Goal: Find specific page/section: Find specific page/section

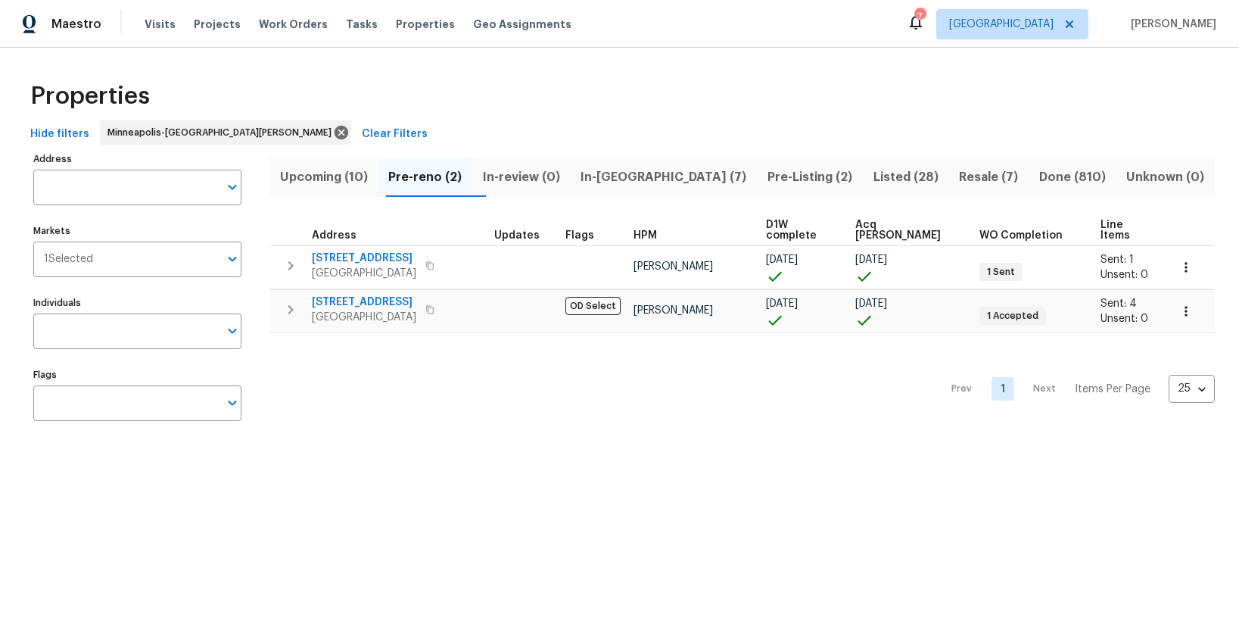
click at [346, 30] on div "Tasks" at bounding box center [362, 25] width 32 height 16
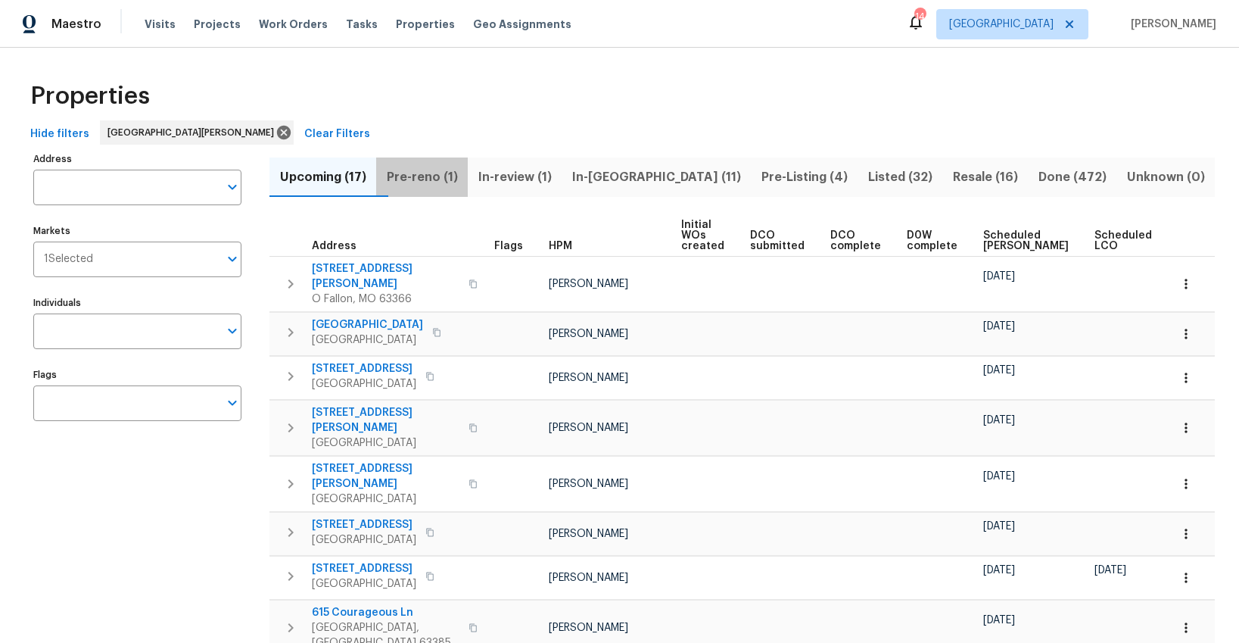
click at [432, 175] on span "Pre-reno (1)" at bounding box center [421, 177] width 73 height 21
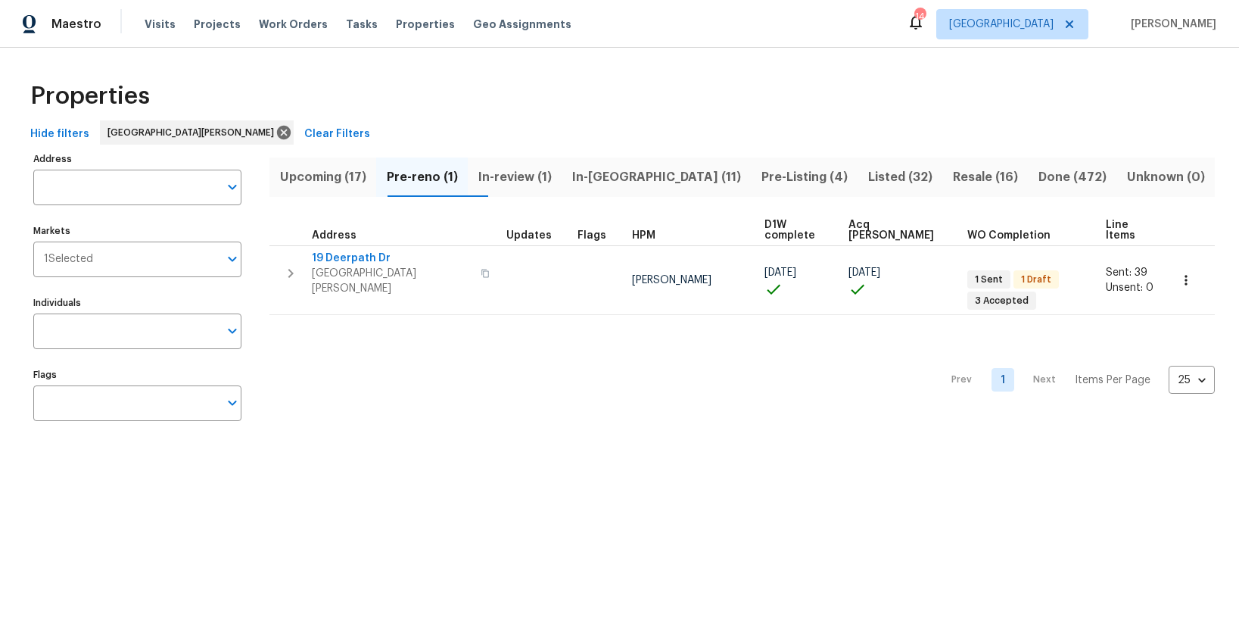
click at [331, 175] on span "Upcoming (17)" at bounding box center [323, 177] width 89 height 21
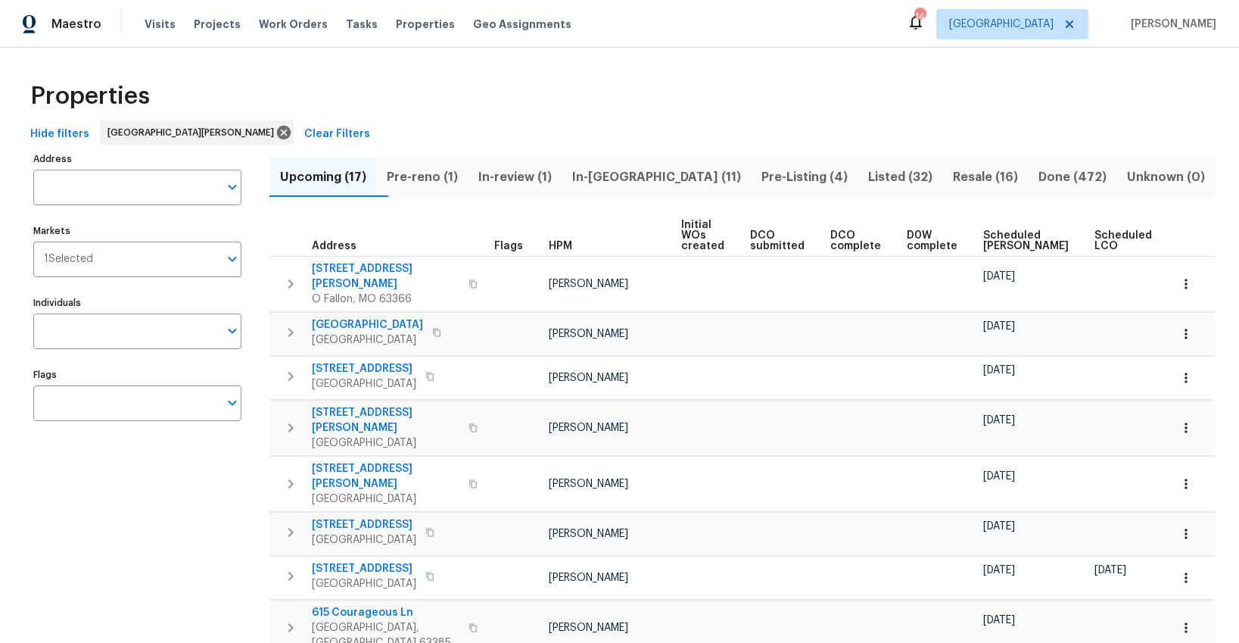
click at [1178, 240] on span "Ready Date" at bounding box center [1194, 240] width 33 height 21
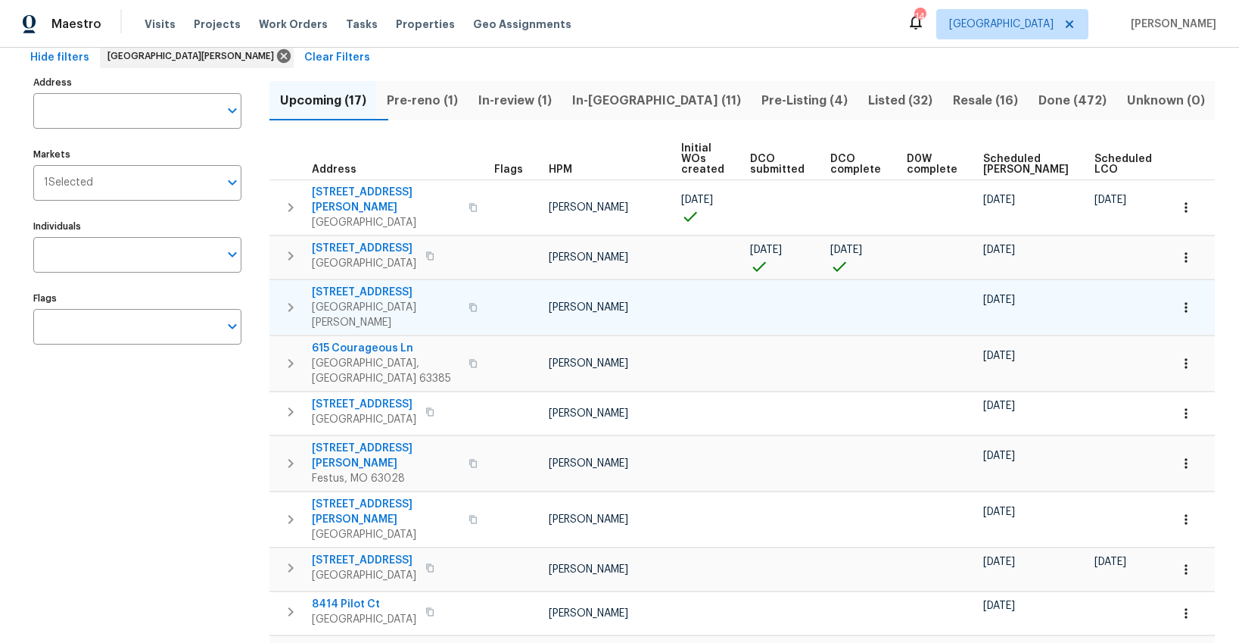
scroll to position [77, 0]
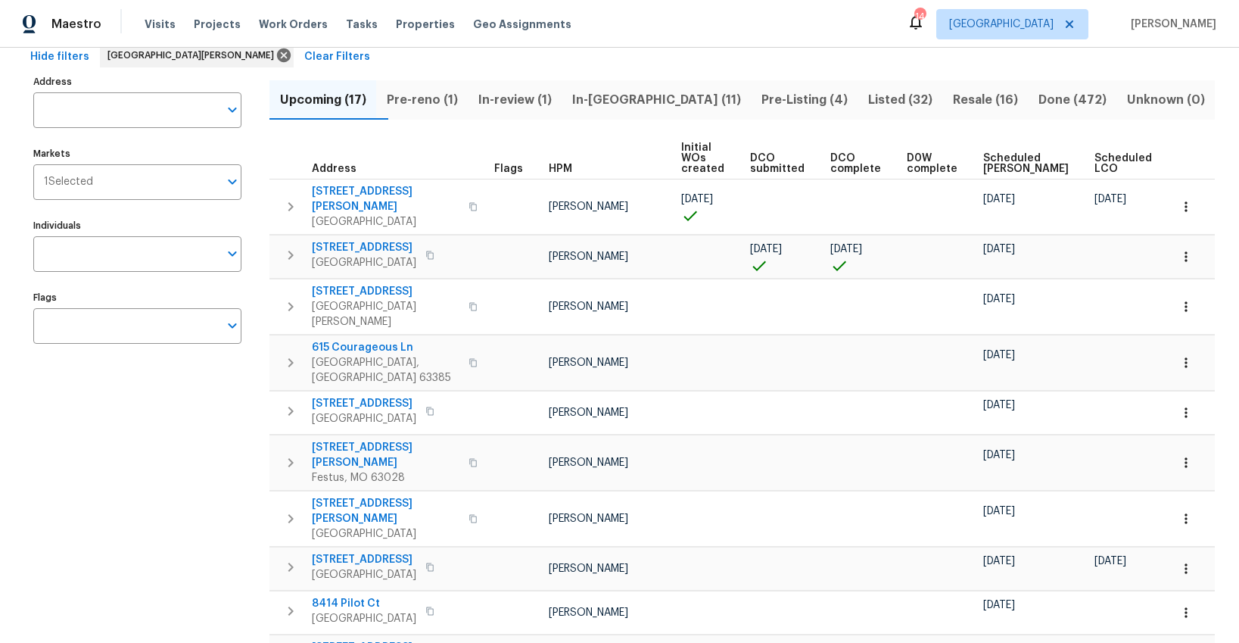
click at [1178, 169] on span "Ready Date" at bounding box center [1194, 162] width 33 height 21
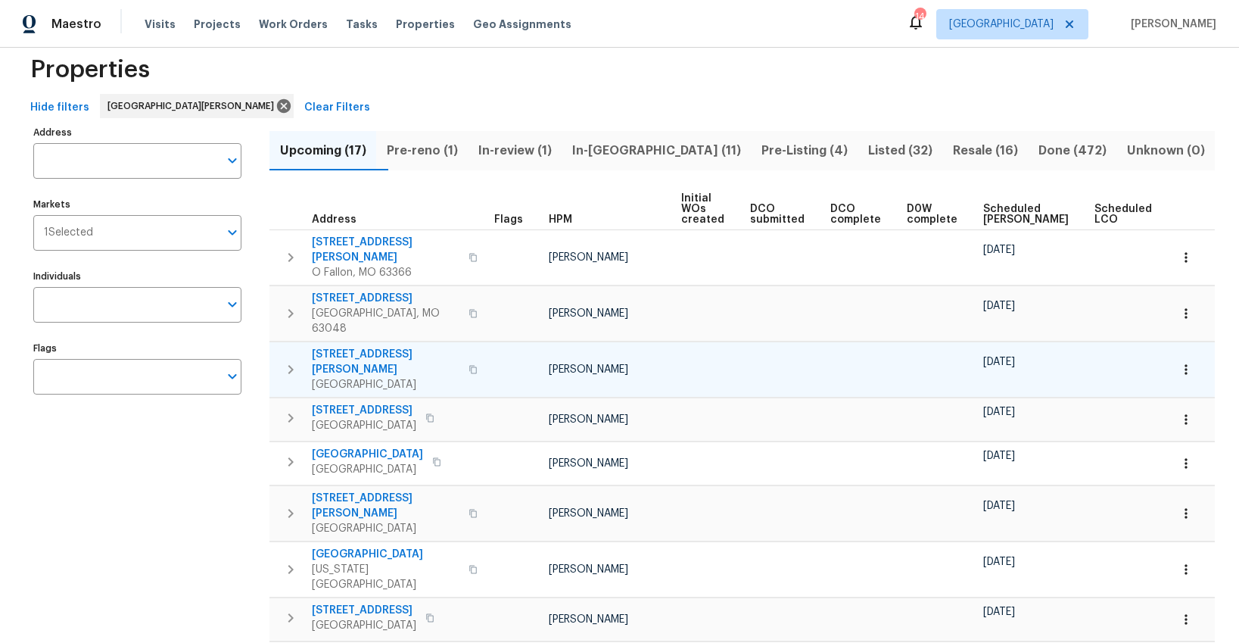
scroll to position [0, 35]
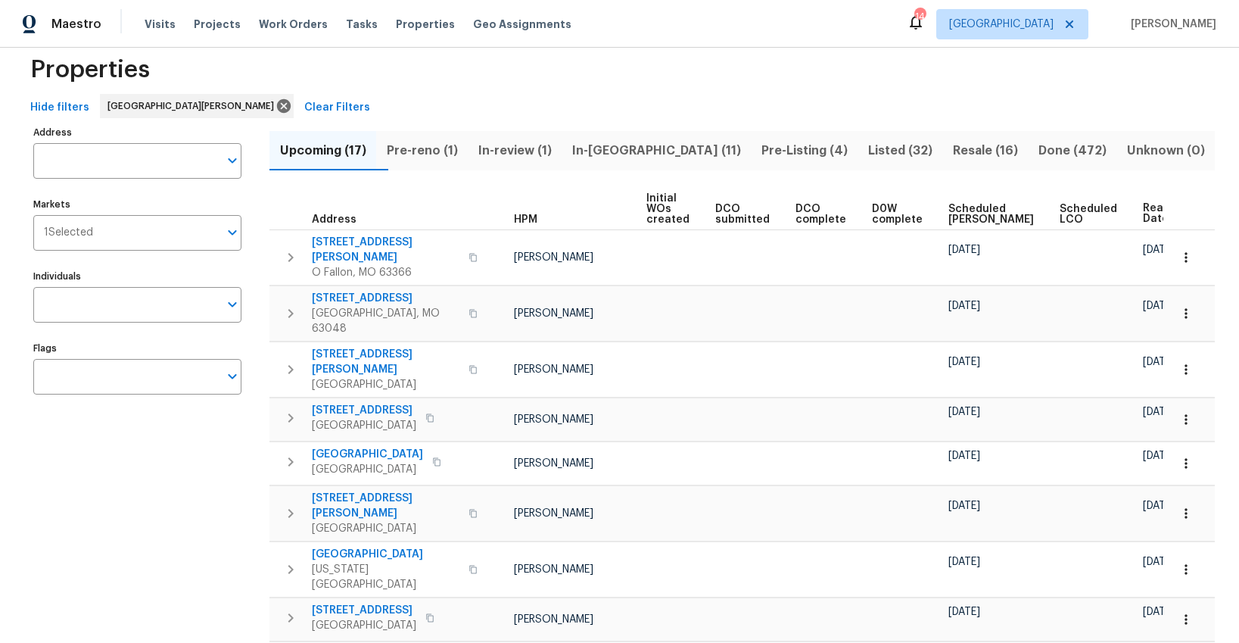
click at [1143, 218] on span "Ready Date" at bounding box center [1159, 213] width 33 height 21
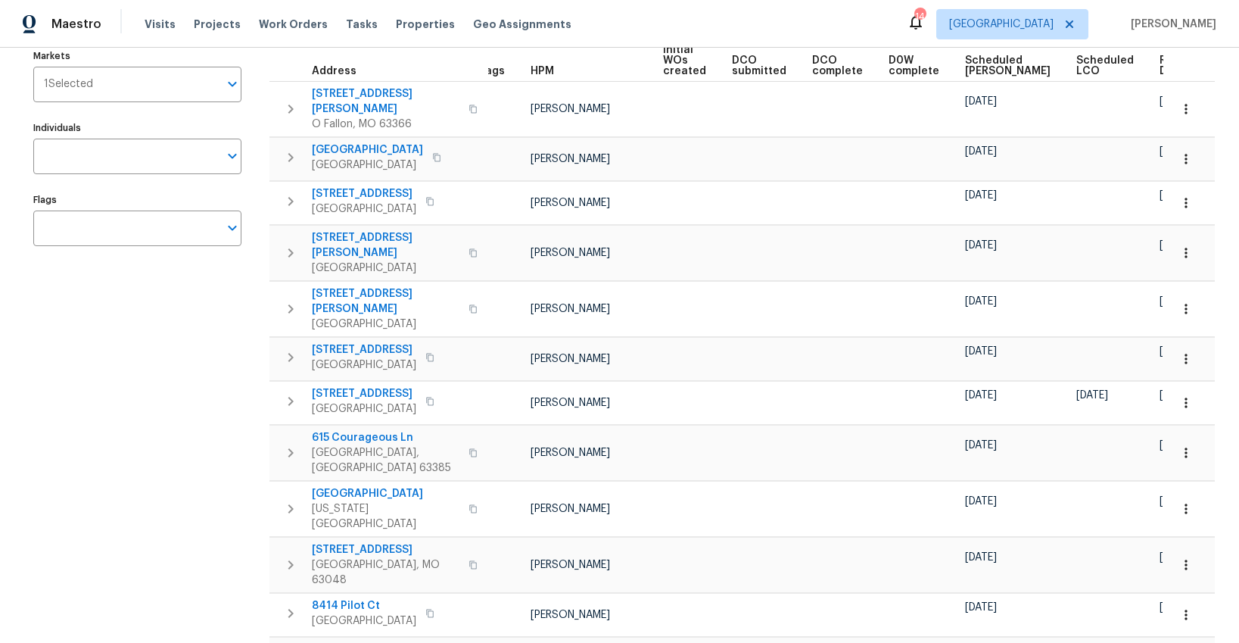
scroll to position [0, 17]
click at [1160, 70] on span "Ready Date" at bounding box center [1176, 65] width 33 height 21
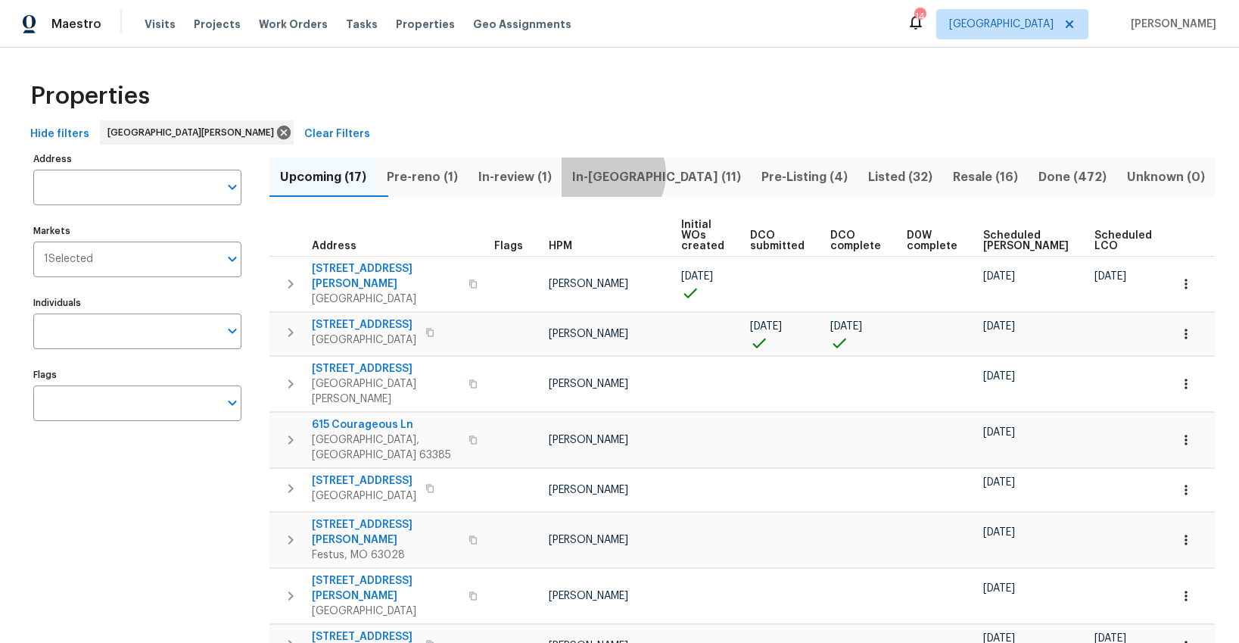
click at [642, 173] on span "In-reno (11)" at bounding box center [656, 177] width 171 height 21
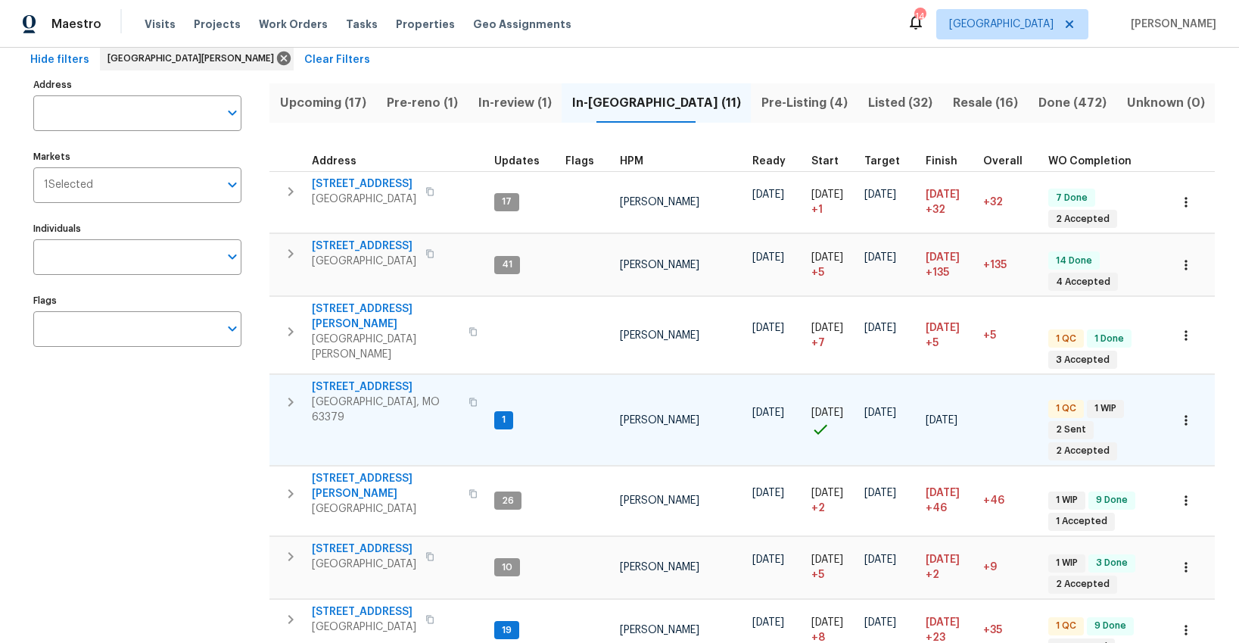
scroll to position [73, 0]
click at [333, 262] on span "Ballwin, MO 63011" at bounding box center [364, 261] width 104 height 15
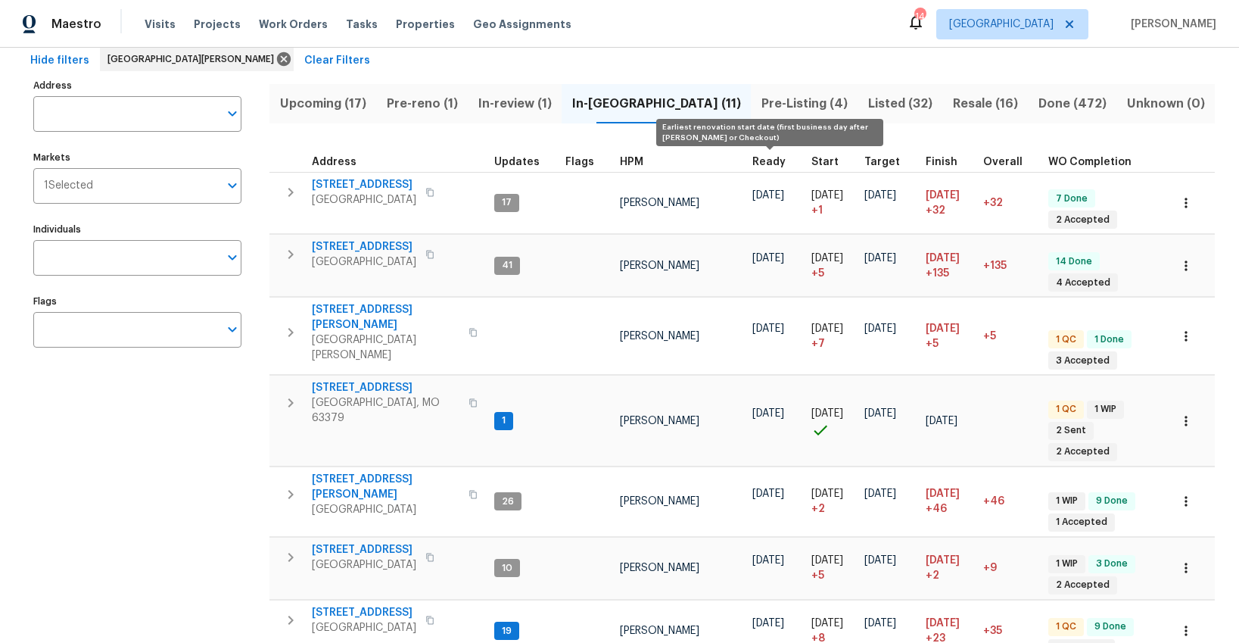
click at [769, 161] on span "Ready" at bounding box center [768, 162] width 33 height 11
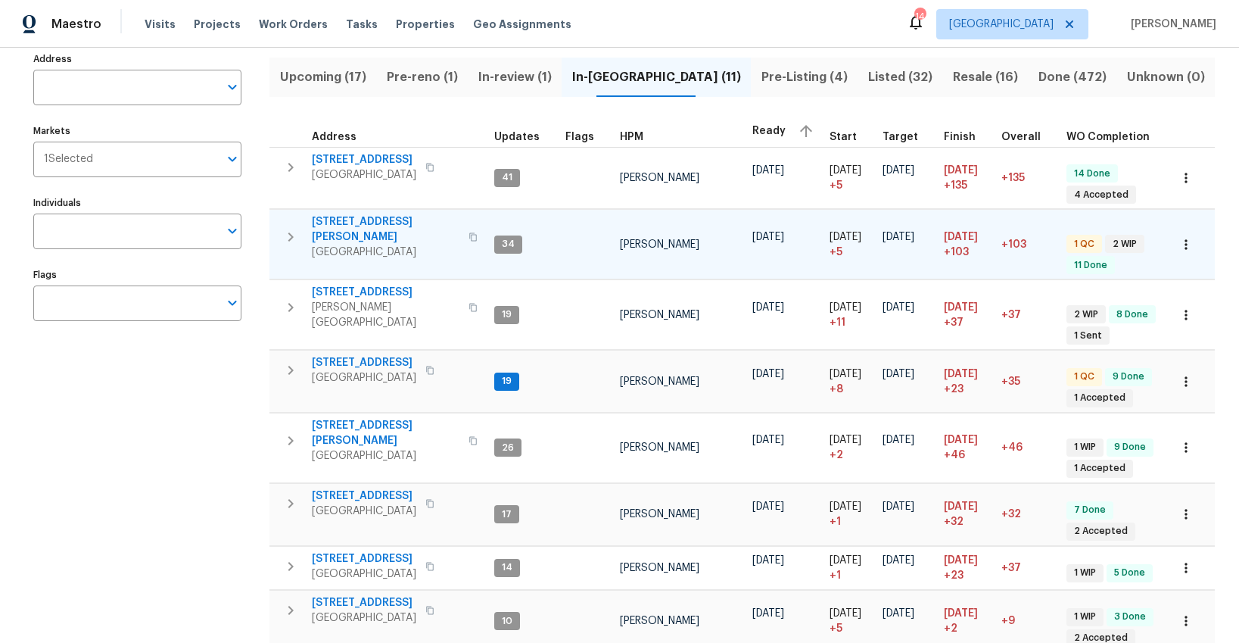
scroll to position [111, 0]
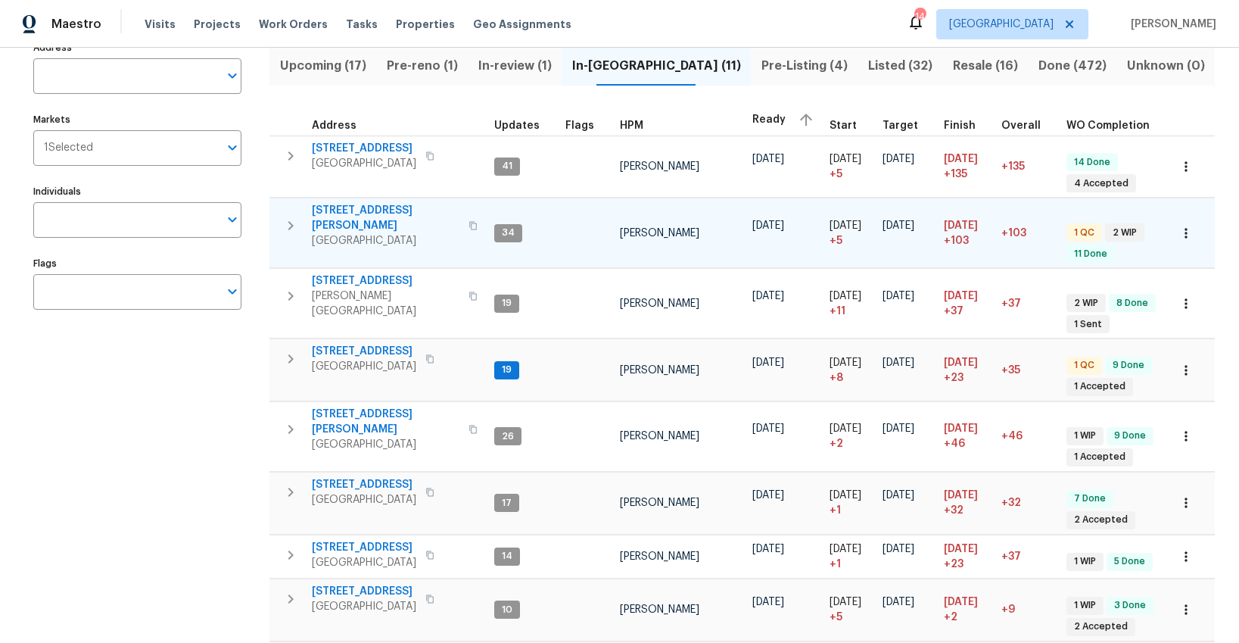
click at [338, 208] on span "4642 Theiss Rd" at bounding box center [386, 218] width 148 height 30
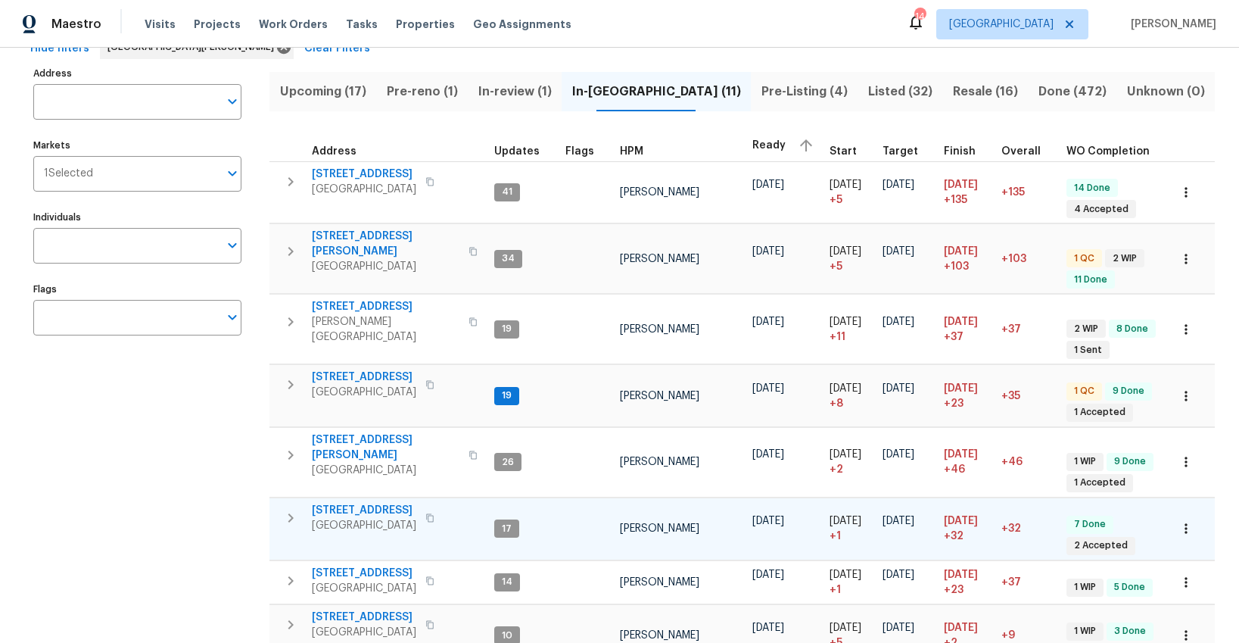
scroll to position [81, 0]
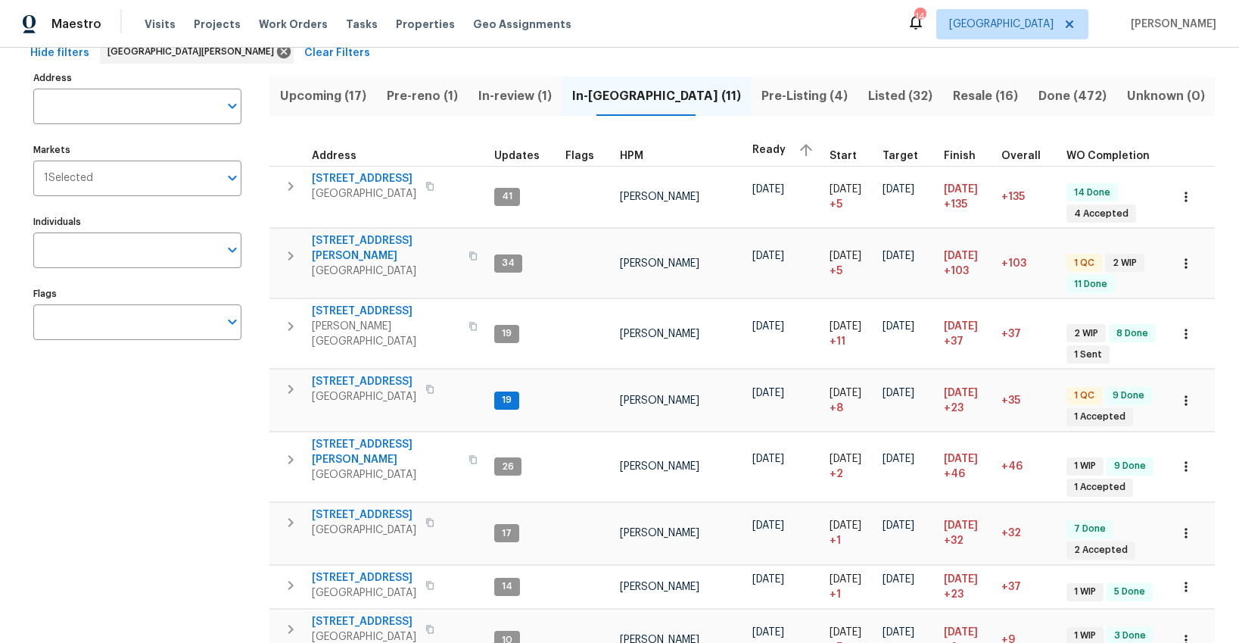
click at [325, 95] on span "Upcoming (17)" at bounding box center [323, 96] width 89 height 21
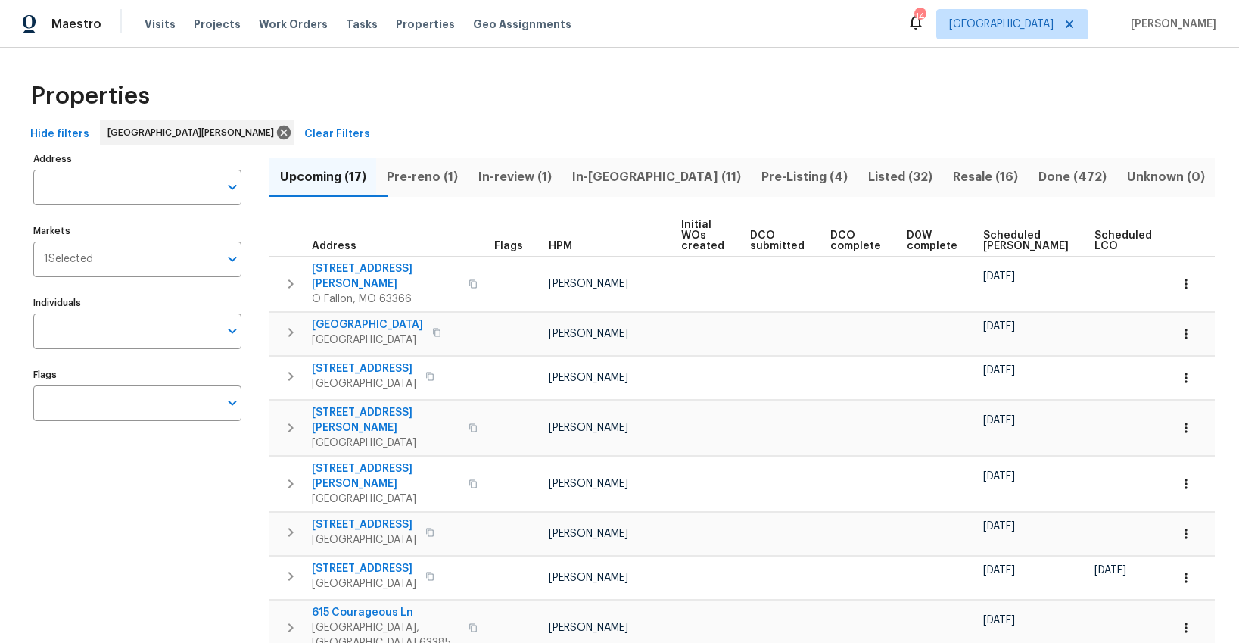
click at [1178, 241] on span "Ready Date" at bounding box center [1194, 240] width 33 height 21
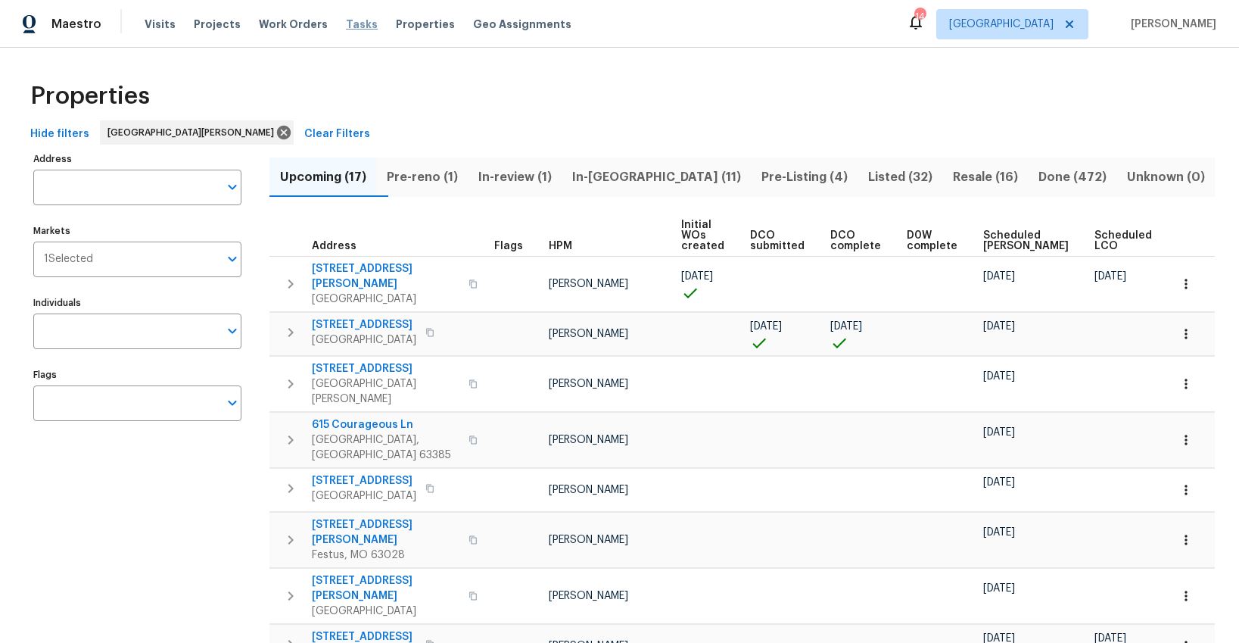
click at [349, 25] on span "Tasks" at bounding box center [362, 24] width 32 height 11
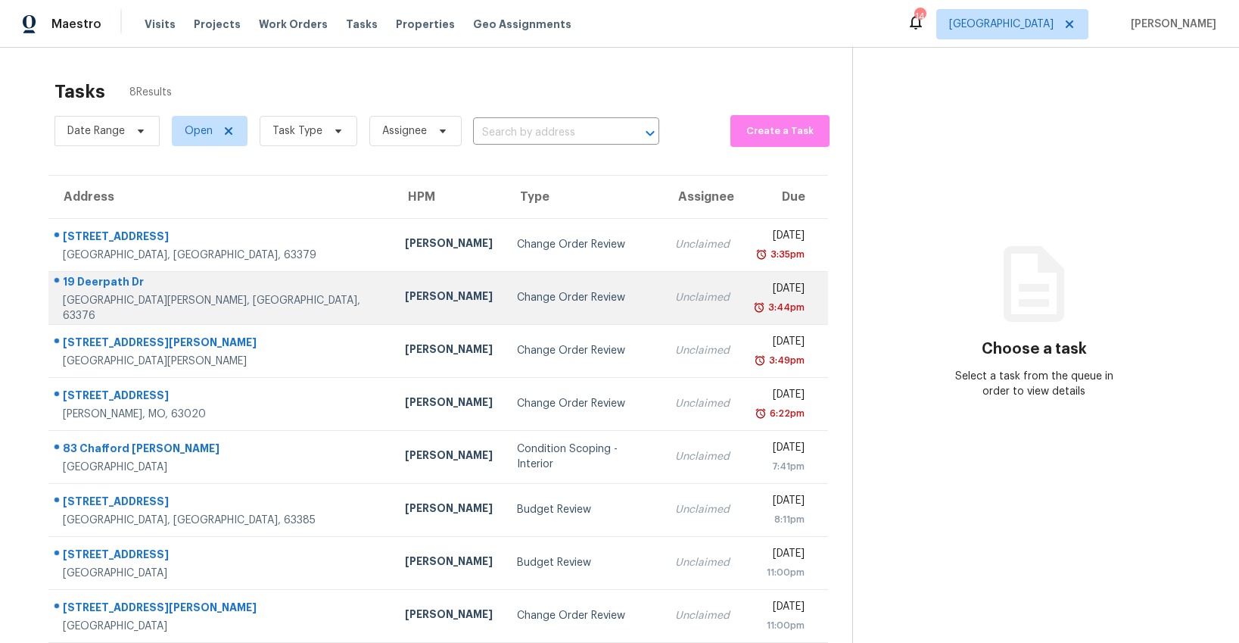
scroll to position [48, 0]
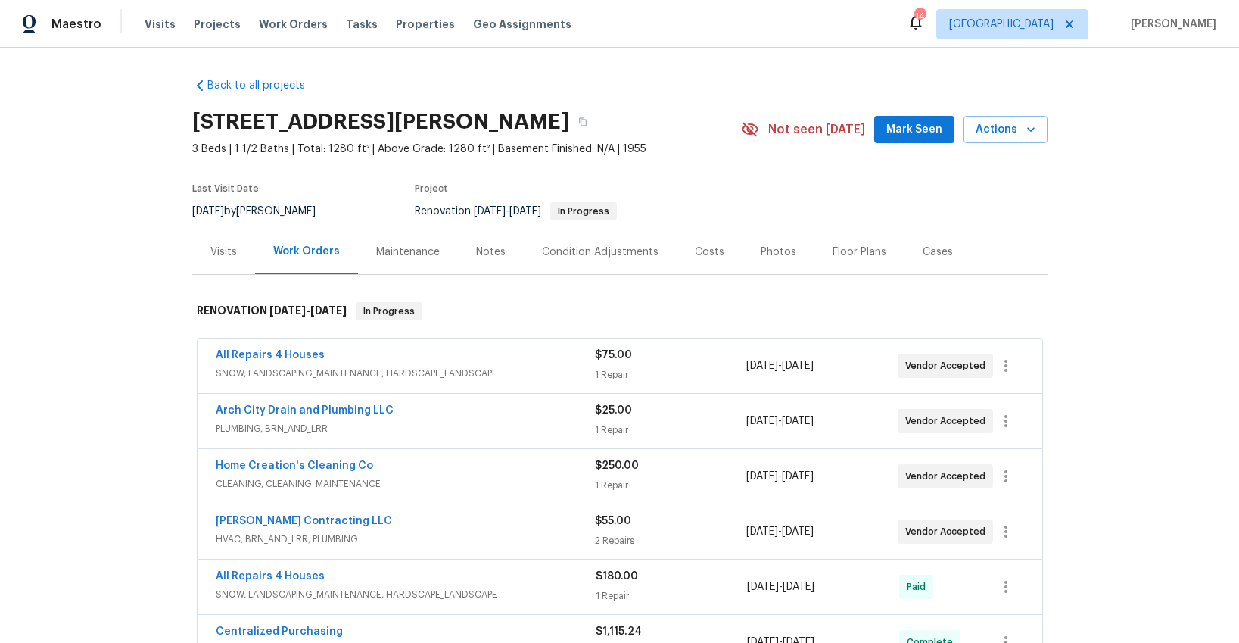
click at [228, 251] on div "Visits" at bounding box center [223, 251] width 26 height 15
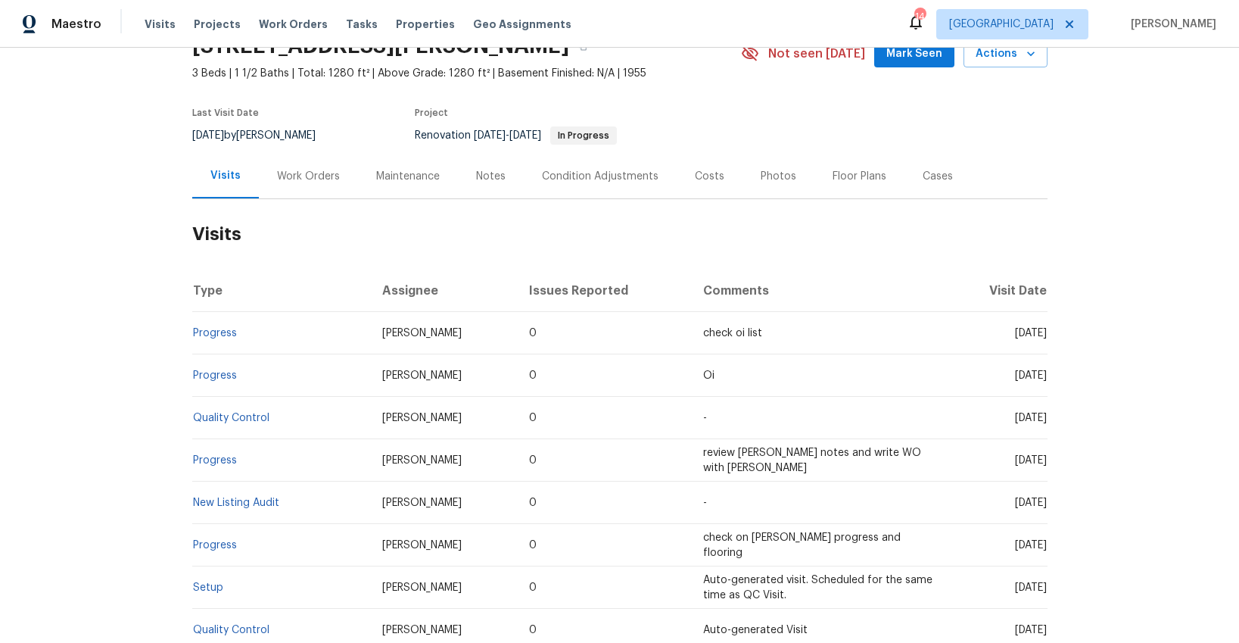
scroll to position [75, 0]
click at [488, 181] on div "Notes" at bounding box center [491, 177] width 30 height 15
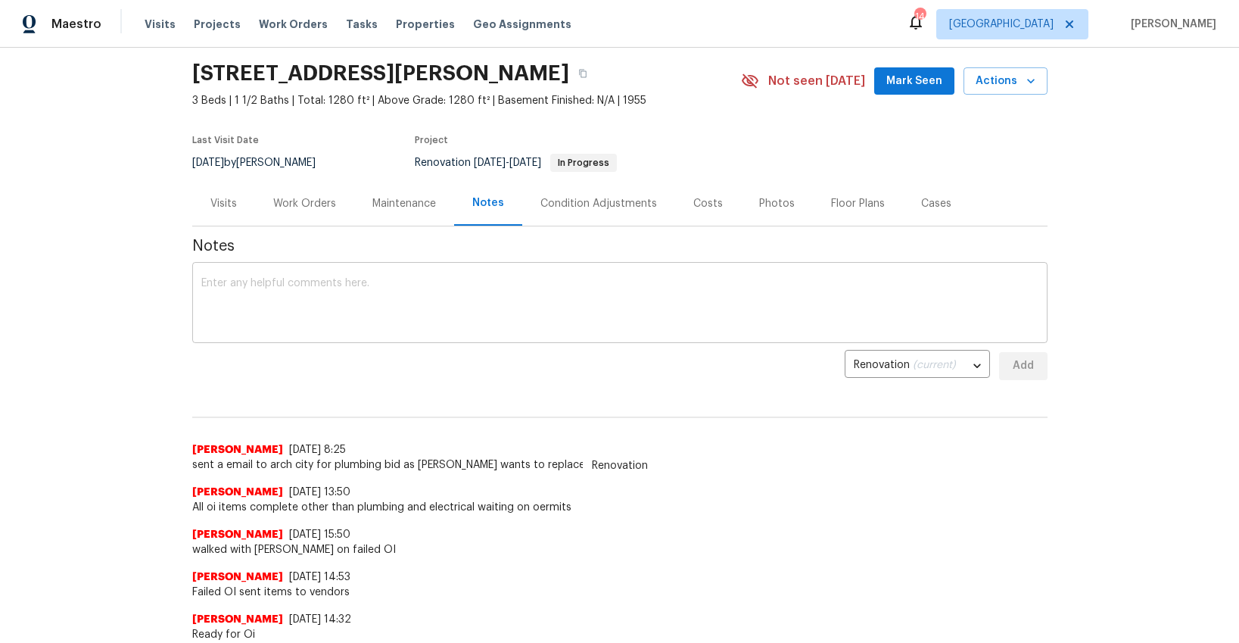
scroll to position [48, 0]
click at [216, 207] on div "Visits" at bounding box center [223, 204] width 26 height 15
